Goal: Check status: Check status

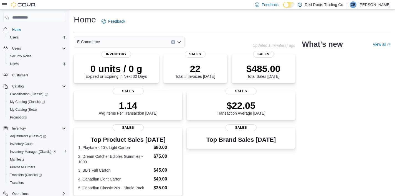
scroll to position [68, 0]
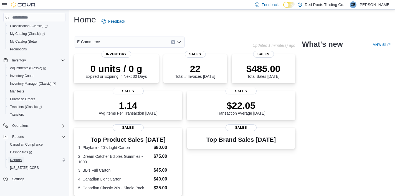
click at [13, 160] on span "Reports" at bounding box center [16, 160] width 12 height 4
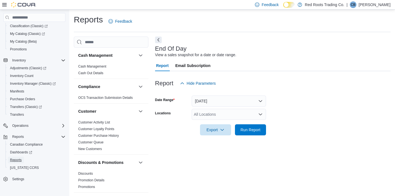
scroll to position [3, 0]
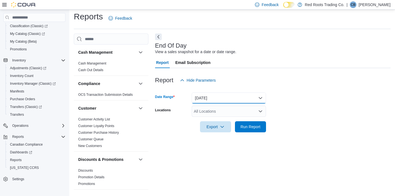
click at [217, 99] on button "[DATE]" at bounding box center [229, 98] width 74 height 11
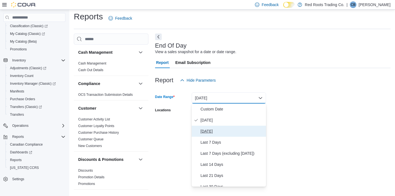
click at [211, 131] on span "[DATE]" at bounding box center [232, 131] width 63 height 7
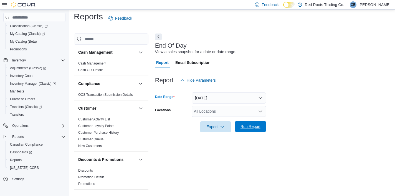
click at [245, 129] on span "Run Report" at bounding box center [251, 127] width 20 height 6
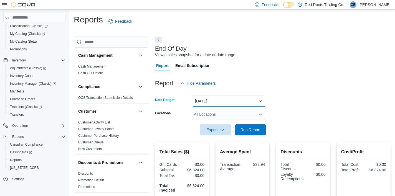
click at [203, 101] on button "[DATE]" at bounding box center [229, 101] width 74 height 11
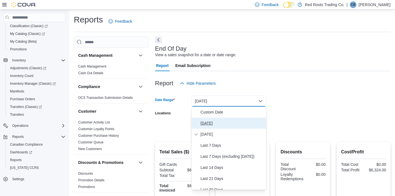
click at [206, 123] on span "[DATE]" at bounding box center [232, 123] width 63 height 7
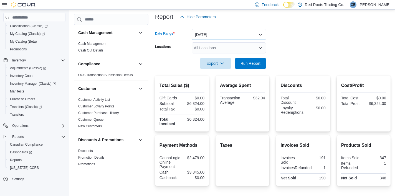
scroll to position [64, 0]
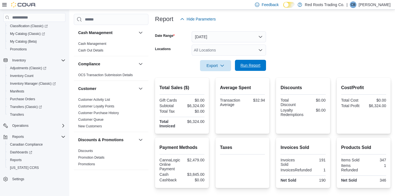
click at [245, 67] on span "Run Report" at bounding box center [251, 66] width 20 height 6
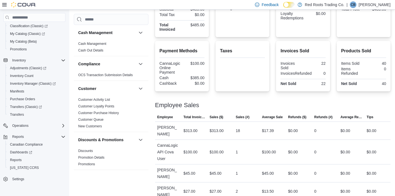
scroll to position [163, 0]
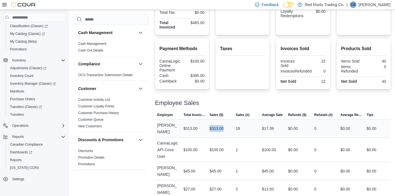
drag, startPoint x: 210, startPoint y: 125, endPoint x: 225, endPoint y: 126, distance: 15.6
click at [225, 126] on div "$313.00" at bounding box center [220, 128] width 26 height 11
drag, startPoint x: 210, startPoint y: 125, endPoint x: 225, endPoint y: 126, distance: 15.3
click at [225, 126] on div "$313.00" at bounding box center [220, 128] width 26 height 11
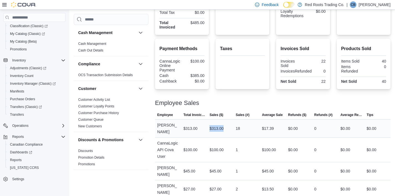
click at [224, 126] on div "$313.00" at bounding box center [216, 128] width 14 height 7
drag, startPoint x: 211, startPoint y: 125, endPoint x: 218, endPoint y: 126, distance: 7.0
click at [218, 126] on div "$313.00" at bounding box center [216, 128] width 14 height 7
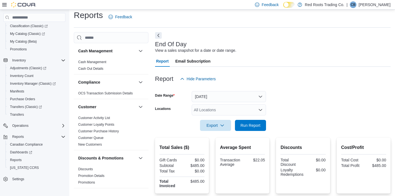
scroll to position [0, 0]
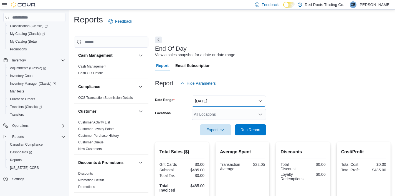
click at [204, 99] on button "[DATE]" at bounding box center [229, 101] width 74 height 11
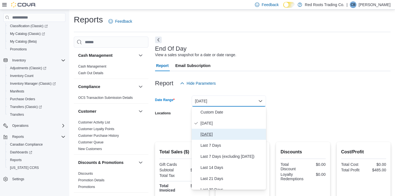
click at [208, 132] on span "[DATE]" at bounding box center [232, 134] width 63 height 7
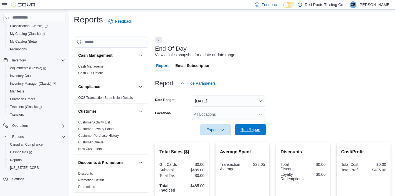
click at [243, 130] on span "Run Report" at bounding box center [251, 130] width 20 height 6
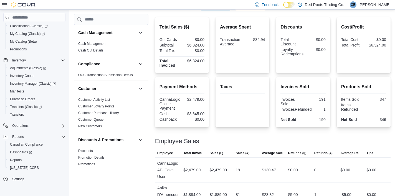
scroll to position [127, 0]
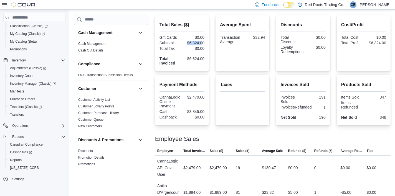
drag, startPoint x: 185, startPoint y: 41, endPoint x: 203, endPoint y: 42, distance: 18.1
click at [203, 42] on div "$6,324.00" at bounding box center [193, 43] width 21 height 4
drag, startPoint x: 187, startPoint y: 42, endPoint x: 202, endPoint y: 43, distance: 15.6
click at [202, 43] on div "$6,324.00" at bounding box center [193, 43] width 21 height 4
drag, startPoint x: 187, startPoint y: 96, endPoint x: 201, endPoint y: 97, distance: 14.7
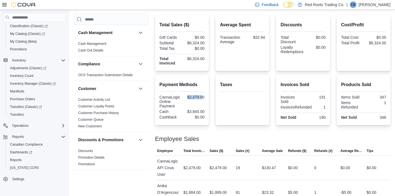
click at [201, 97] on div "$2,479.00" at bounding box center [193, 97] width 21 height 4
drag, startPoint x: 188, startPoint y: 112, endPoint x: 201, endPoint y: 112, distance: 13.0
click at [201, 112] on div "$3,845.00" at bounding box center [193, 112] width 21 height 4
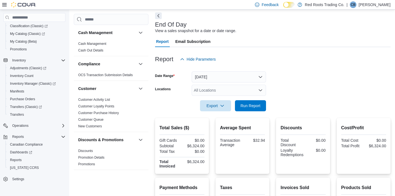
scroll to position [0, 0]
